Goal: Information Seeking & Learning: Learn about a topic

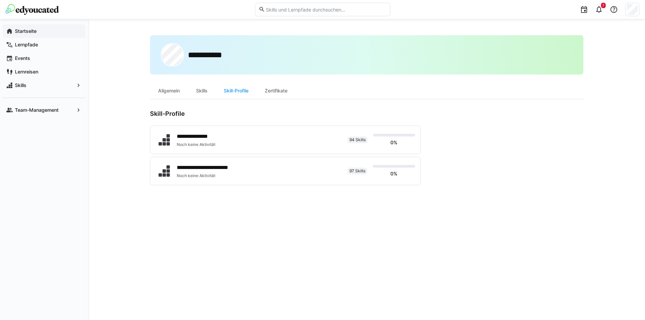
click at [0, 0] on app-navigation-label "Startseite" at bounding box center [0, 0] width 0 height 0
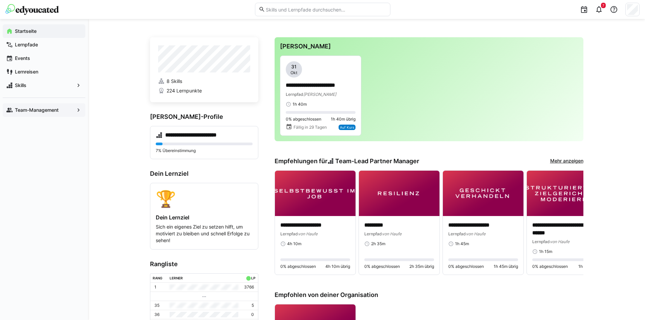
click at [0, 0] on app-navigation-label "Team-Management" at bounding box center [0, 0] width 0 height 0
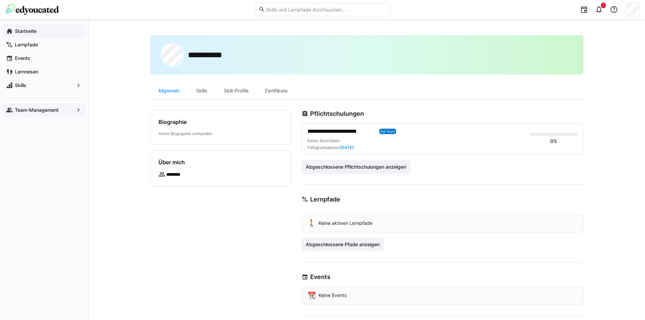
click at [0, 0] on app-navigation-label "Startseite" at bounding box center [0, 0] width 0 height 0
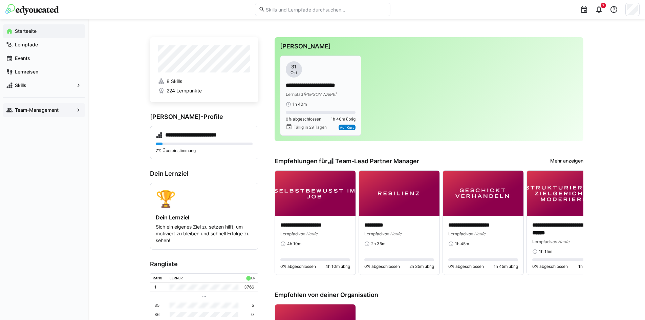
click at [313, 70] on app-date-bubble "31 Okt" at bounding box center [321, 69] width 70 height 16
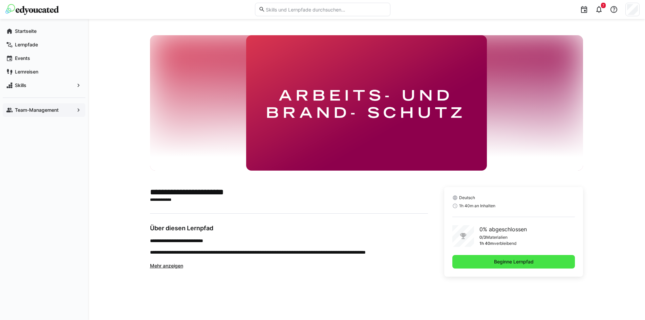
click at [503, 257] on span "Beginne Lernpfad" at bounding box center [513, 262] width 123 height 14
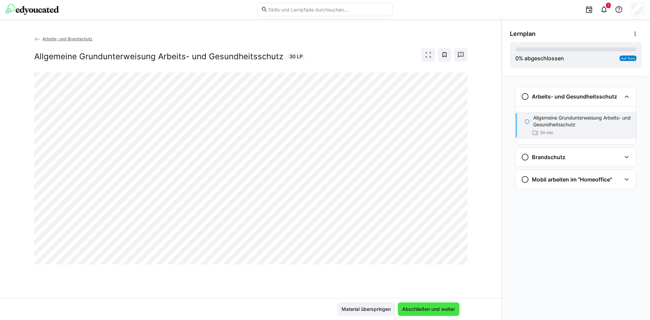
click at [422, 305] on span "Abschließen und weiter" at bounding box center [429, 309] width 62 height 14
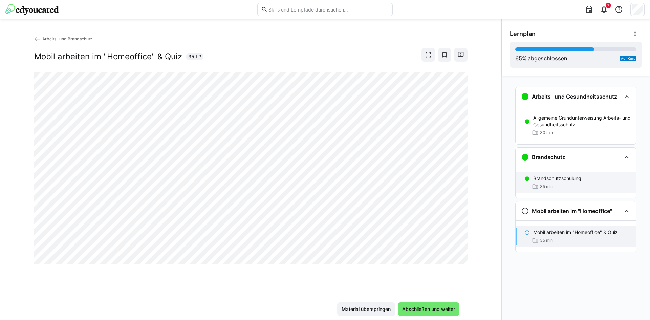
click at [543, 179] on p "Brandschutzschulung" at bounding box center [557, 178] width 48 height 7
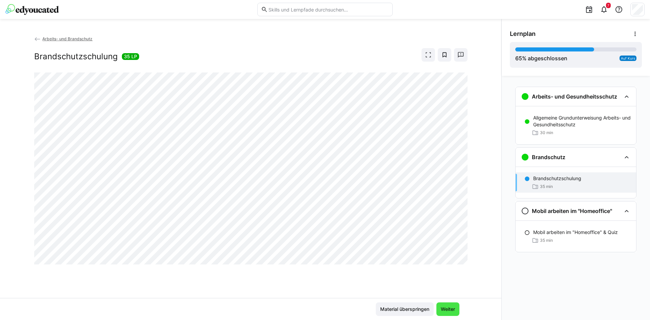
click at [452, 306] on span "Weiter" at bounding box center [448, 309] width 16 height 7
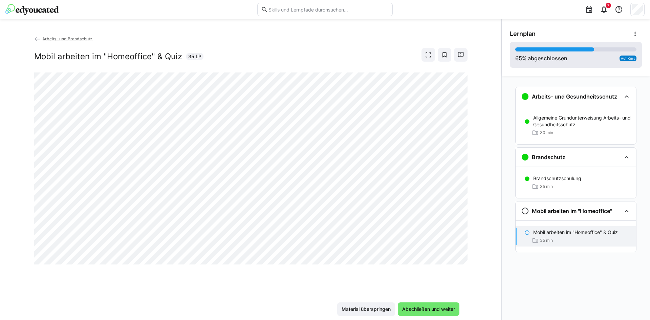
click at [566, 58] on div "65 % abgeschlossen" at bounding box center [541, 58] width 52 height 8
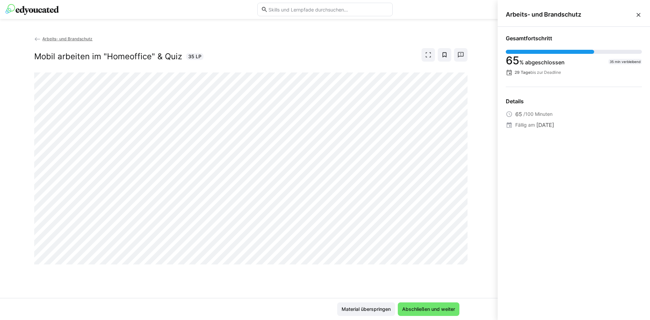
click at [639, 14] on eds-icon at bounding box center [638, 15] width 7 height 7
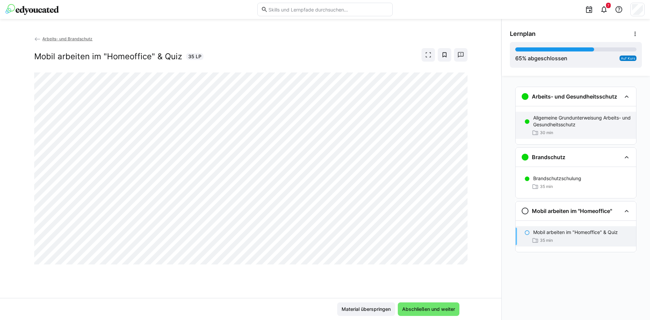
click at [563, 127] on p "Allgemeine Grundunterweisung Arbeits- und Gesundheitsschutz" at bounding box center [582, 121] width 98 height 14
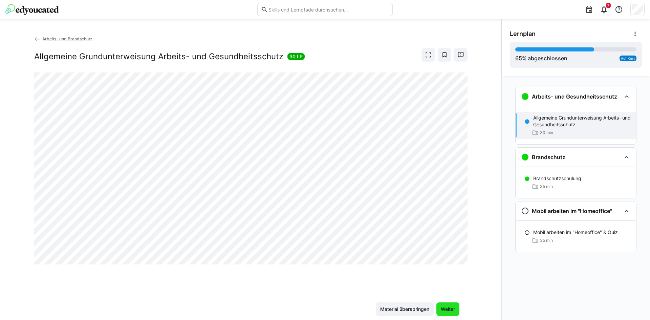
click at [451, 305] on span "Weiter" at bounding box center [447, 309] width 23 height 14
